Goal: Check status: Check status

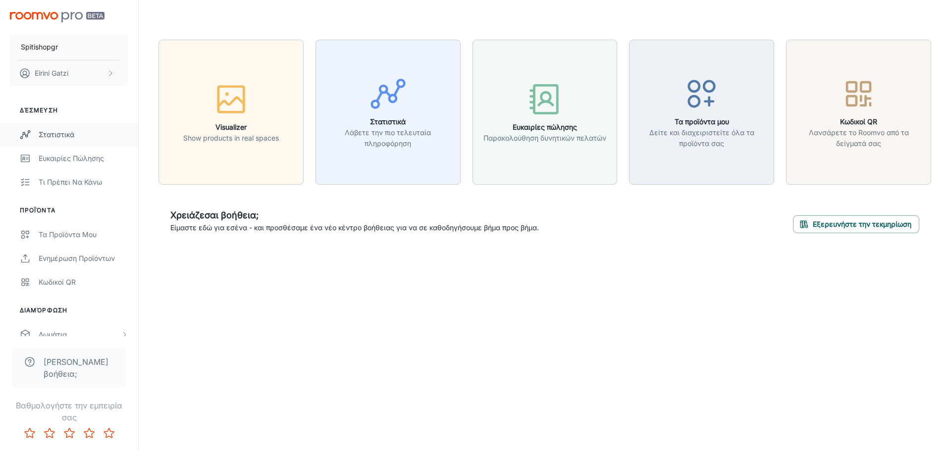
click at [70, 137] on div "Στατιστικά" at bounding box center [84, 134] width 90 height 11
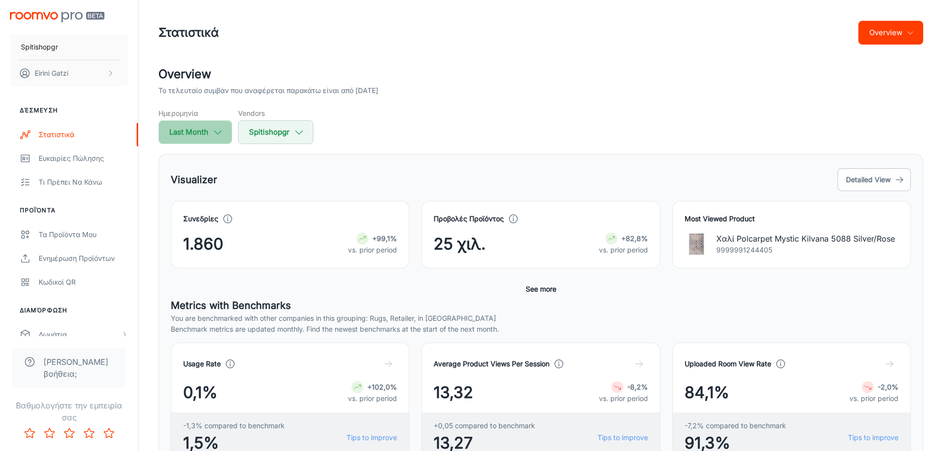
click at [213, 133] on icon "button" at bounding box center [217, 132] width 11 height 11
select select "8"
select select "2025"
select select "8"
select select "2025"
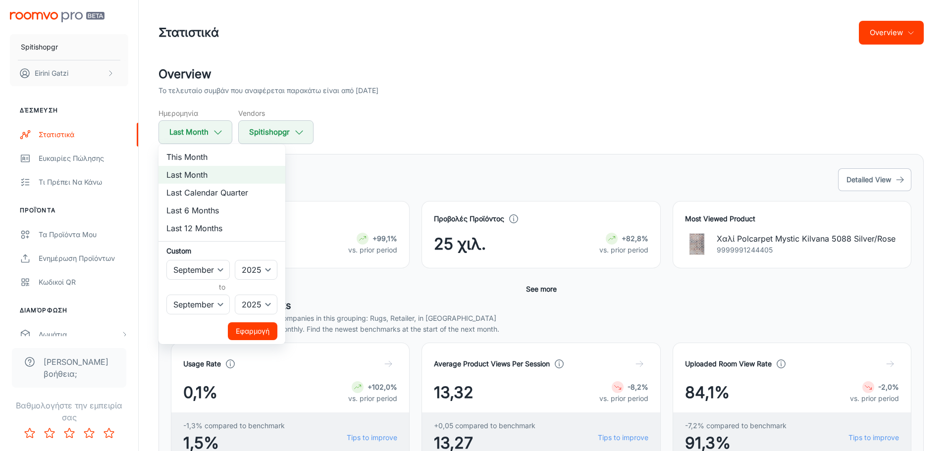
click at [214, 156] on li "This Month" at bounding box center [221, 157] width 127 height 18
select select "9"
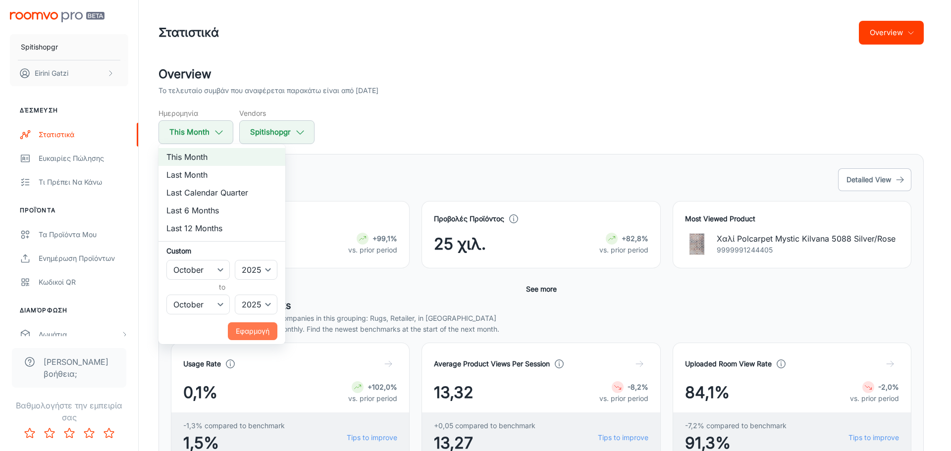
click at [263, 328] on button "Εφαρμογή" at bounding box center [253, 331] width 50 height 18
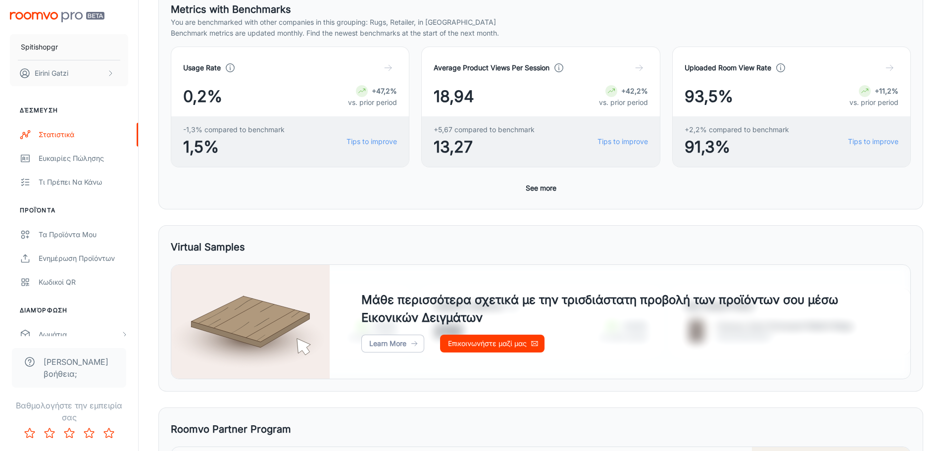
scroll to position [297, 0]
click at [538, 188] on button "See more" at bounding box center [541, 188] width 39 height 18
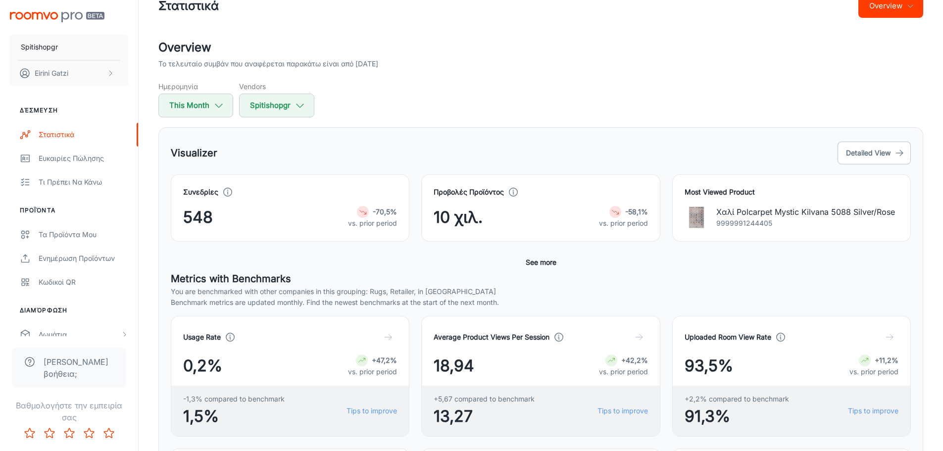
scroll to position [0, 0]
